Goal: Find specific page/section: Find specific page/section

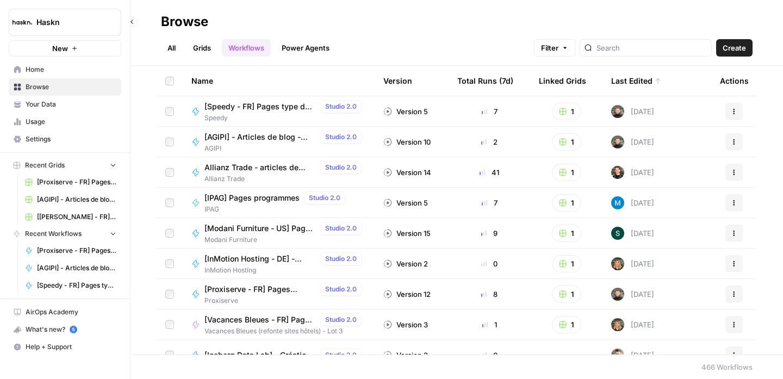
click at [177, 49] on link "All" at bounding box center [171, 47] width 21 height 17
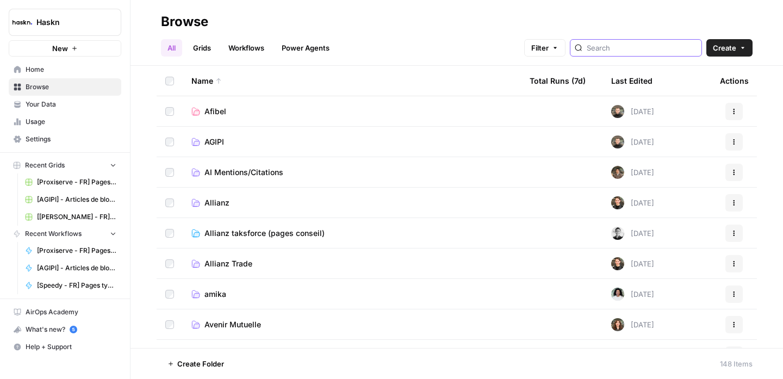
click at [641, 42] on input "search" at bounding box center [641, 47] width 110 height 11
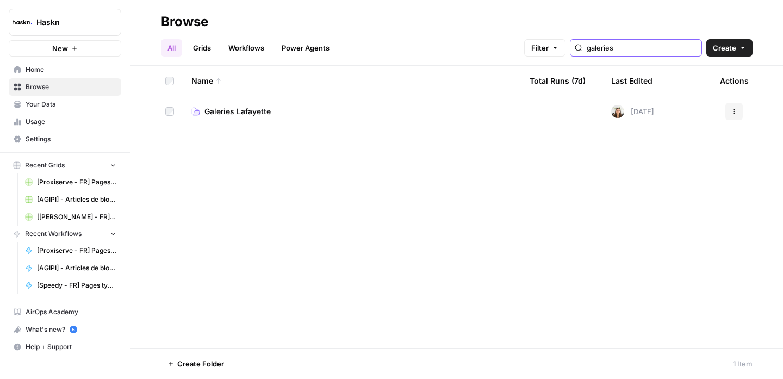
type input "galeries"
click at [254, 110] on span "Galeries Lafayette" at bounding box center [237, 111] width 66 height 11
